Goal: Task Accomplishment & Management: Manage account settings

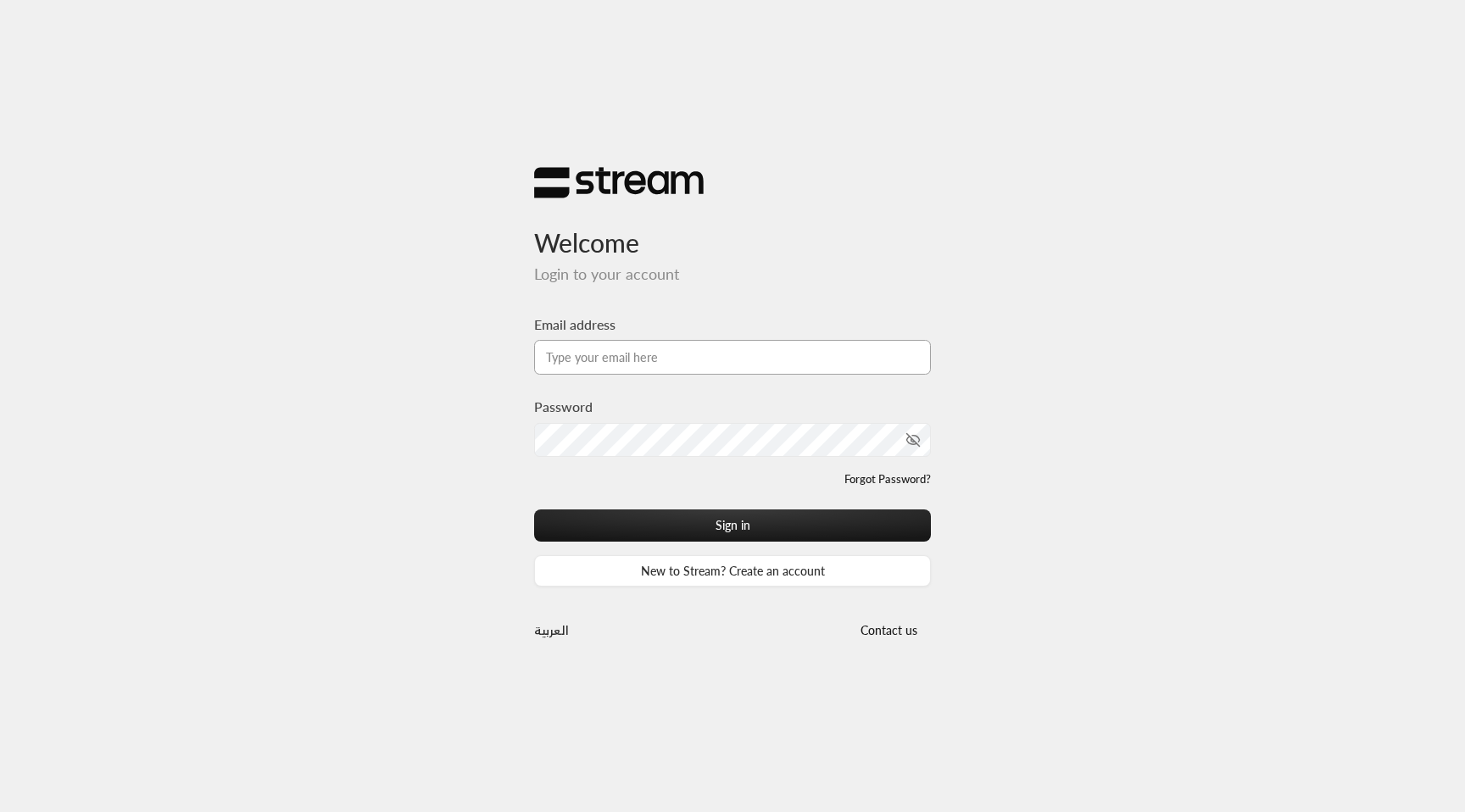
type input "[EMAIL_ADDRESS][DOMAIN_NAME]"
click at [737, 360] on input "[EMAIL_ADDRESS][DOMAIN_NAME]" at bounding box center [732, 357] width 396 height 34
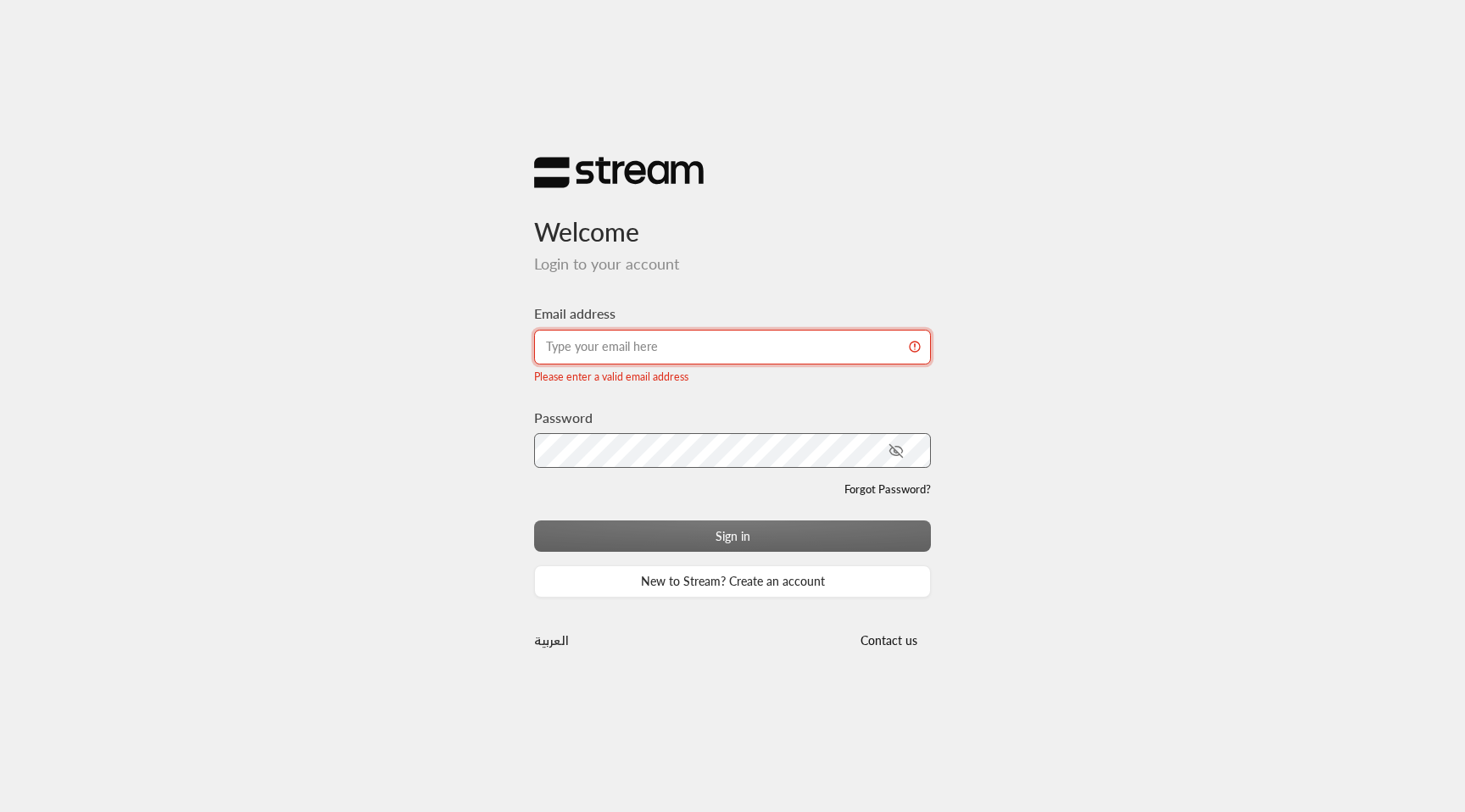
type input "[EMAIL_ADDRESS][DOMAIN_NAME]"
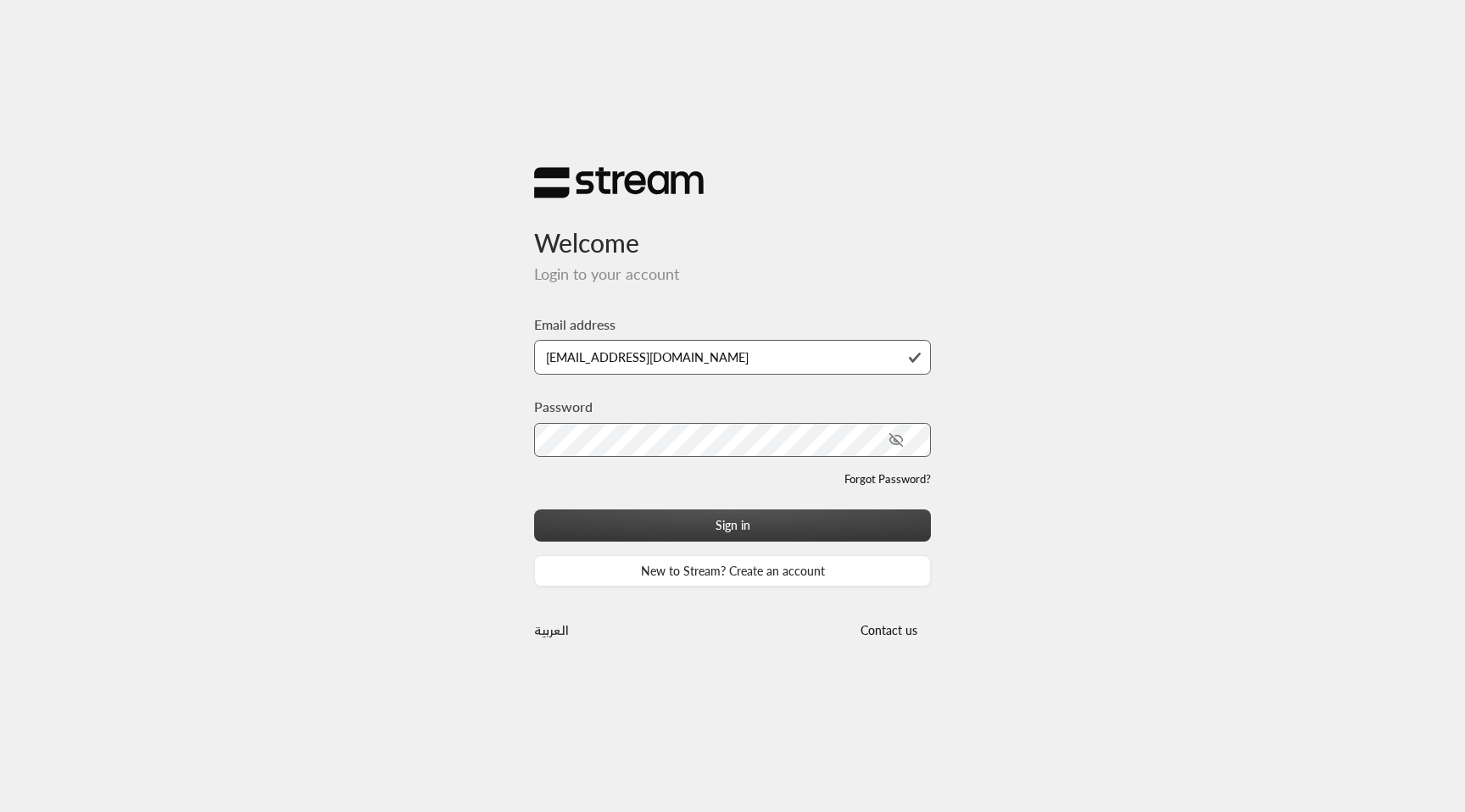
click at [797, 528] on button "Sign in" at bounding box center [732, 525] width 396 height 32
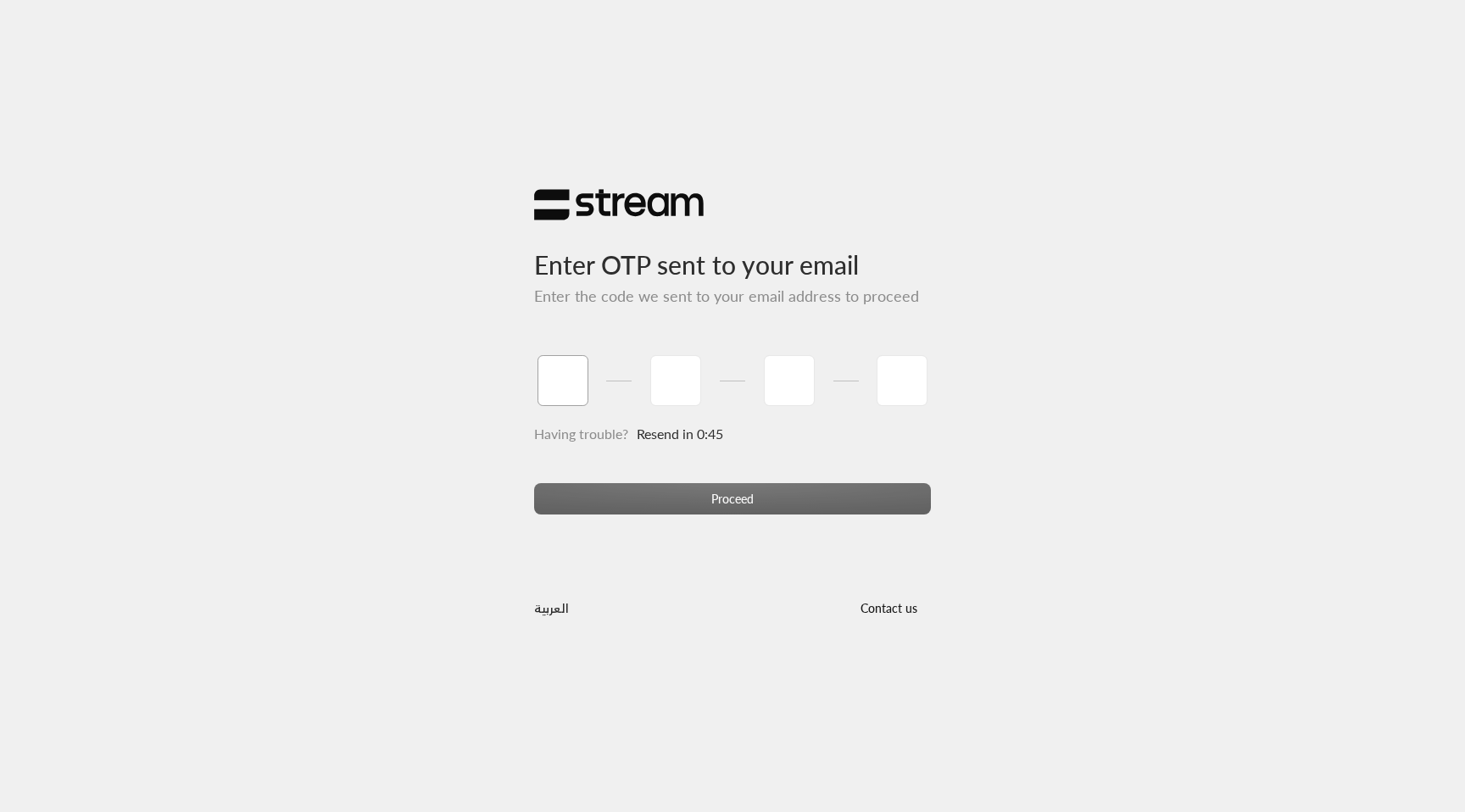
paste input "2"
type input "2"
type input "9"
type input "6"
type input "4"
